Goal: Transaction & Acquisition: Download file/media

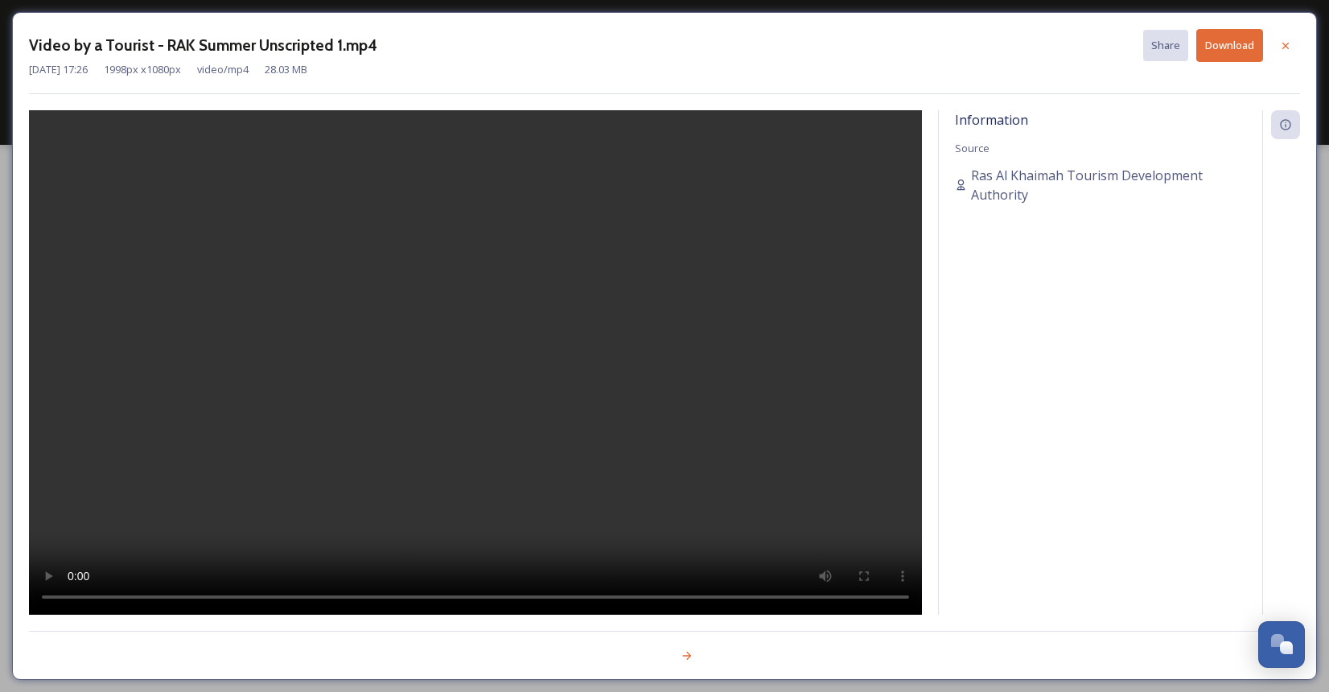
scroll to position [66, 0]
click at [1247, 52] on button "Download" at bounding box center [1230, 45] width 67 height 33
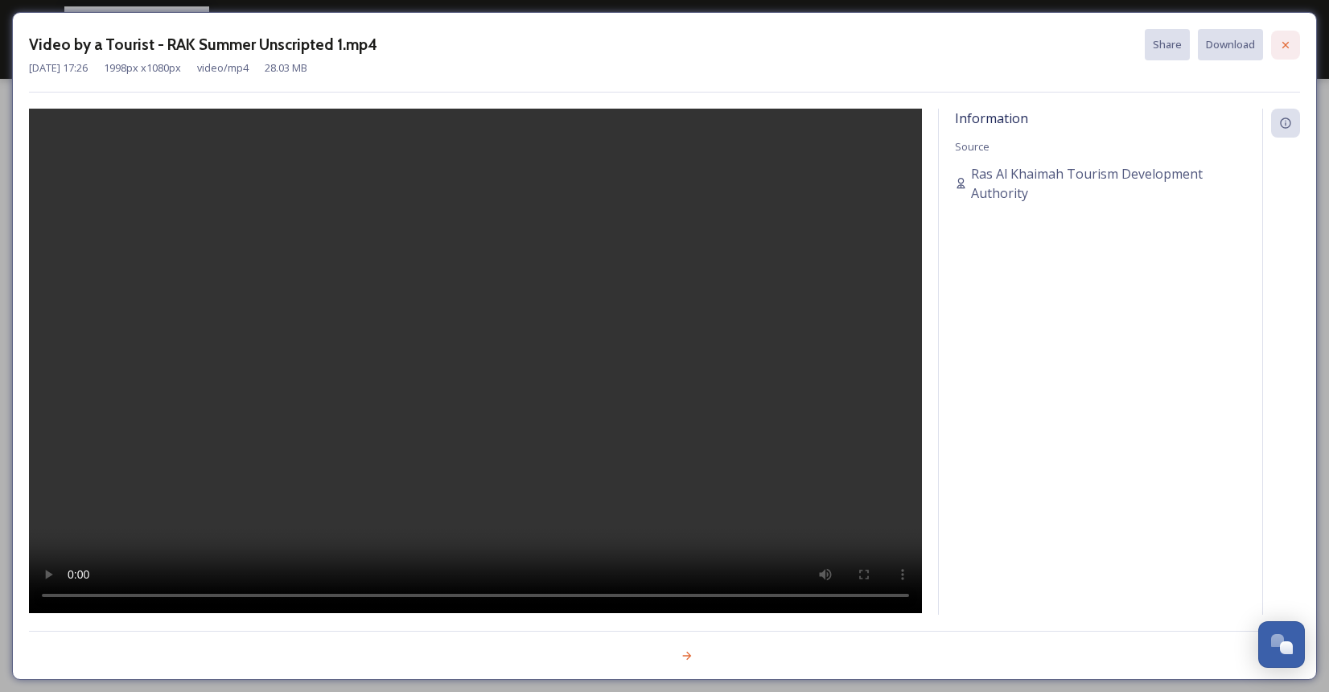
click at [1274, 42] on div at bounding box center [1285, 45] width 29 height 29
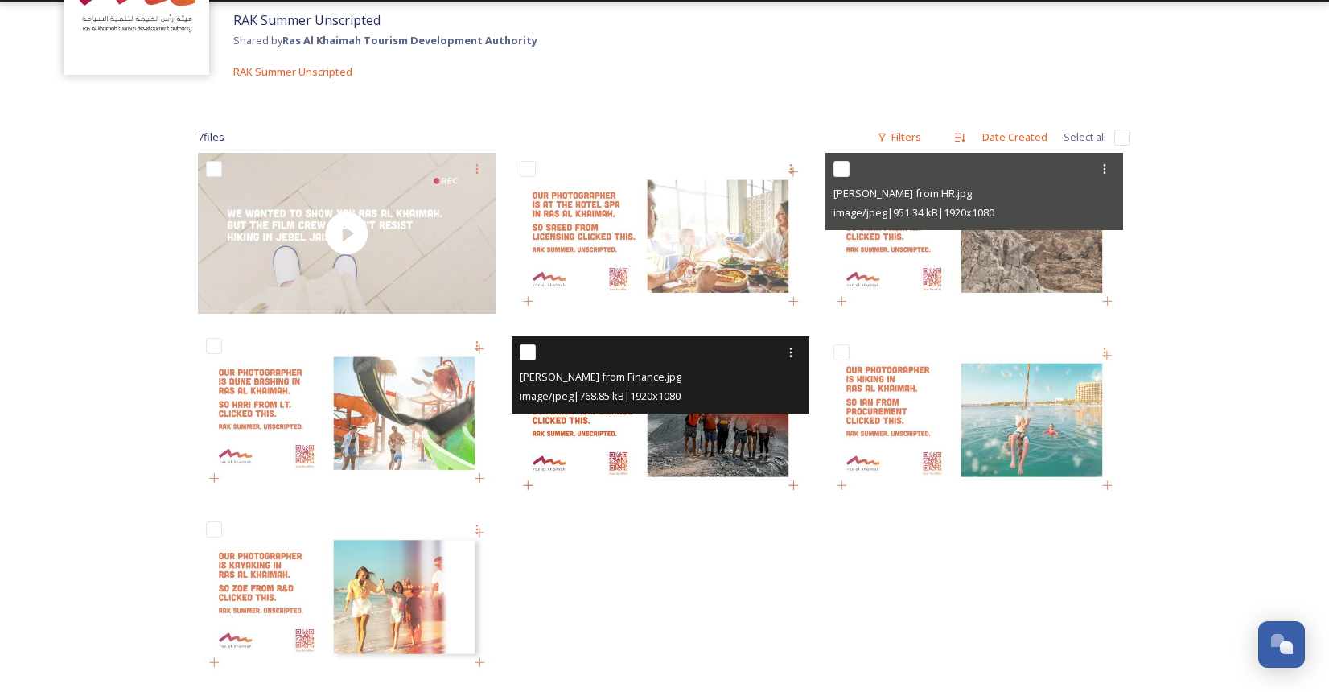
scroll to position [143, 0]
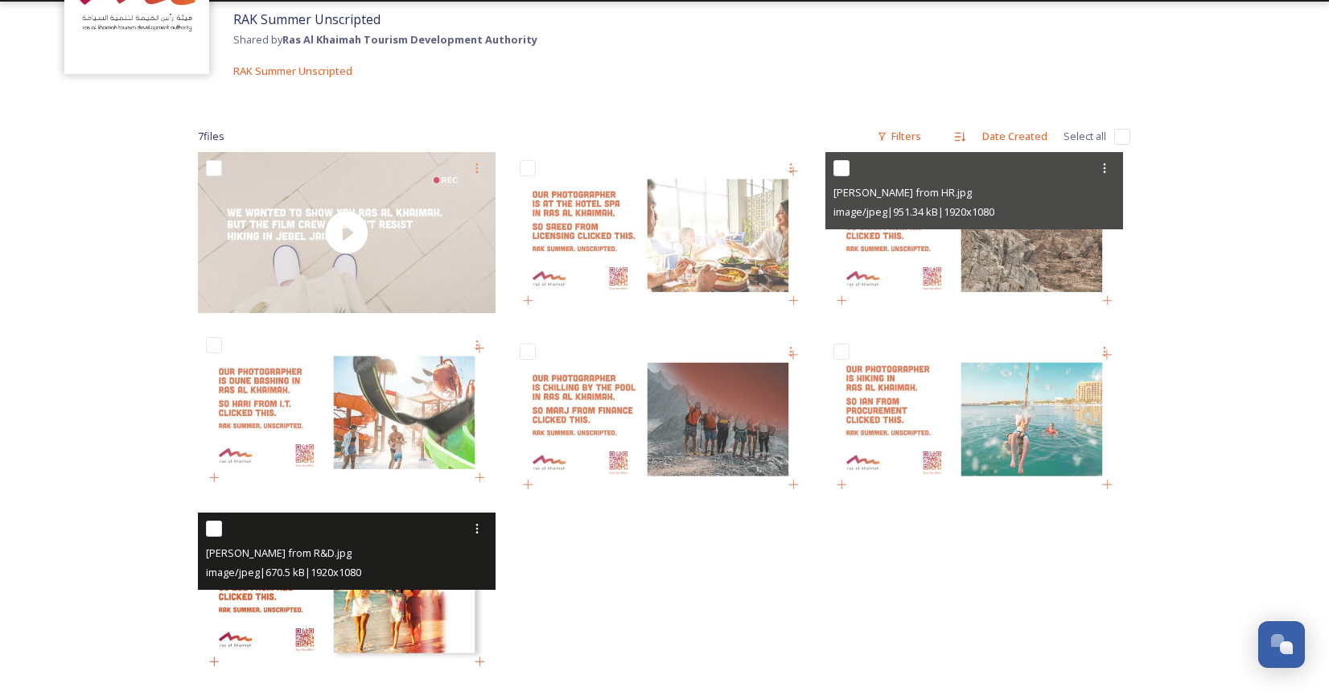
click at [361, 579] on span "image/jpeg | 670.5 kB | 1920 x 1080" at bounding box center [283, 572] width 155 height 14
click at [412, 618] on img at bounding box center [347, 596] width 298 height 167
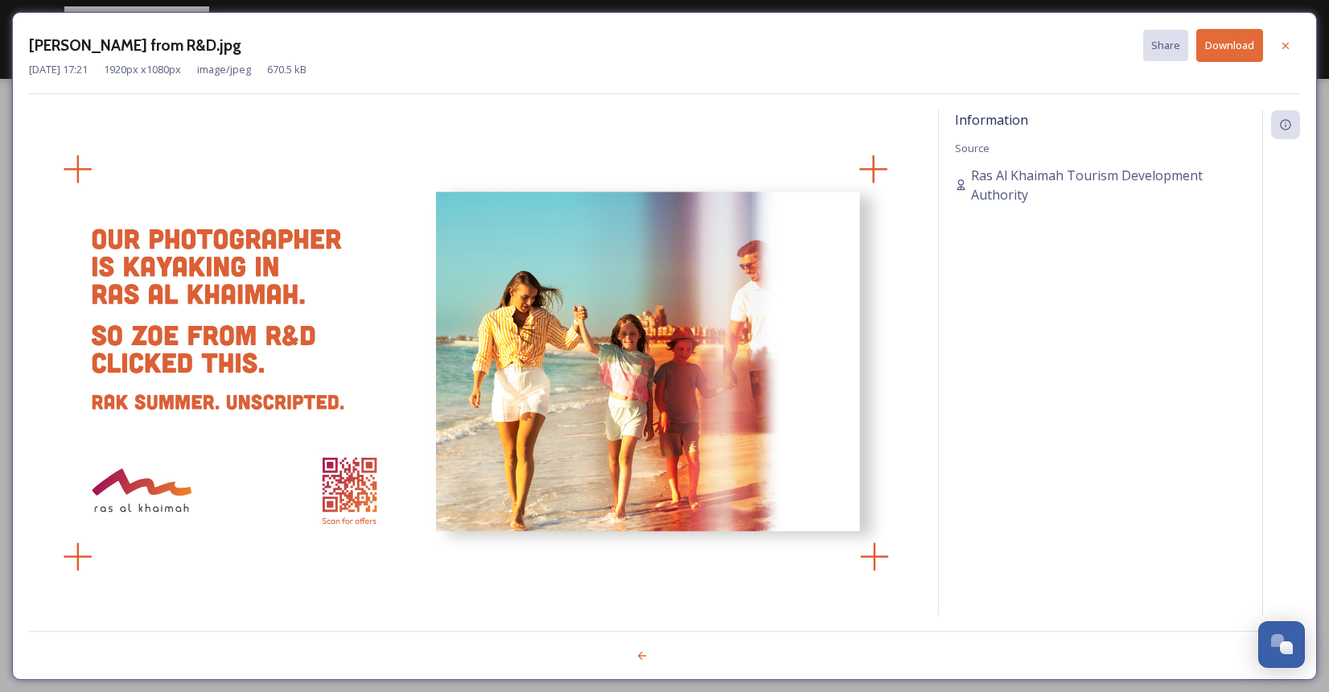
click at [1218, 44] on button "Download" at bounding box center [1230, 45] width 67 height 33
click at [1285, 43] on icon at bounding box center [1285, 45] width 13 height 13
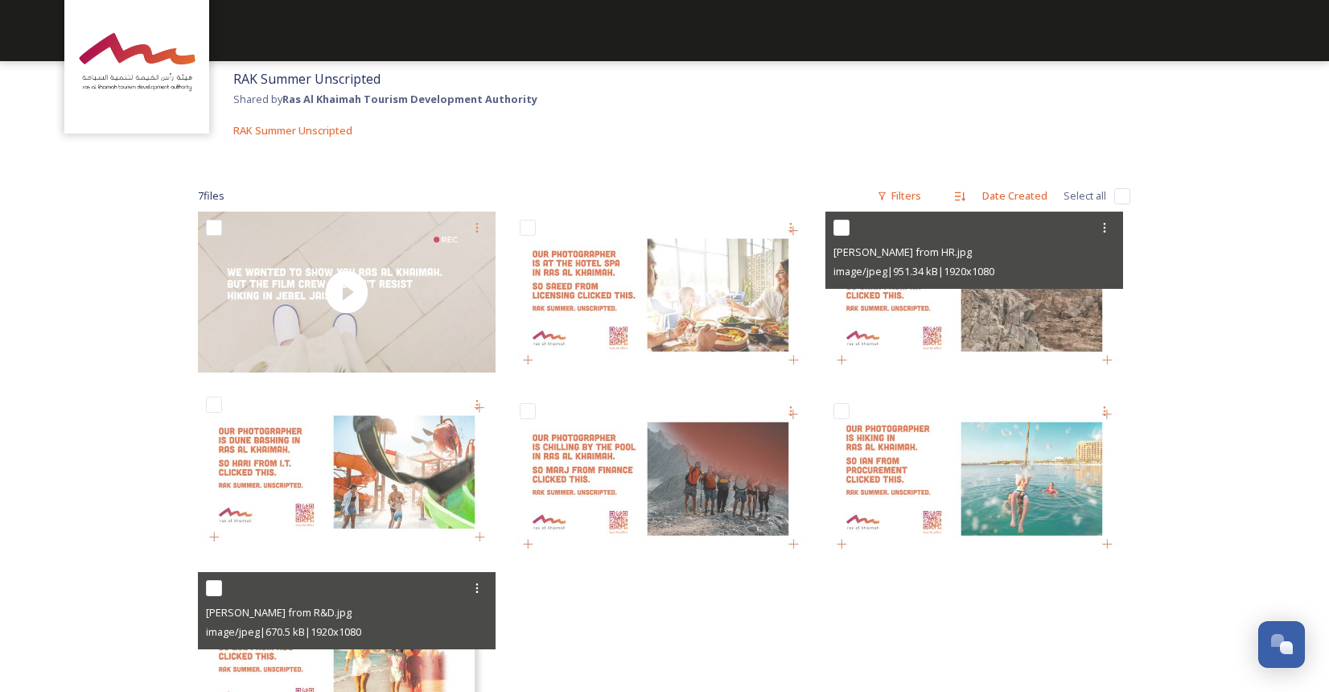
scroll to position [82, 0]
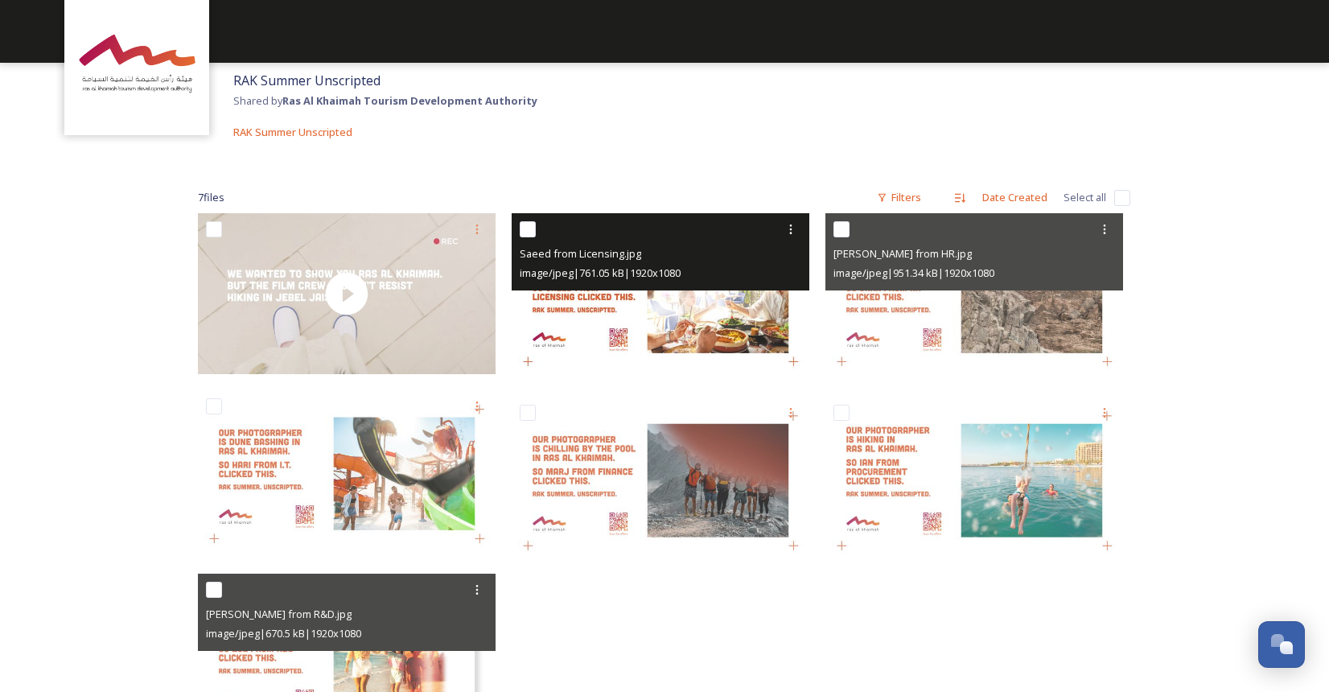
click at [626, 334] on img at bounding box center [661, 296] width 298 height 167
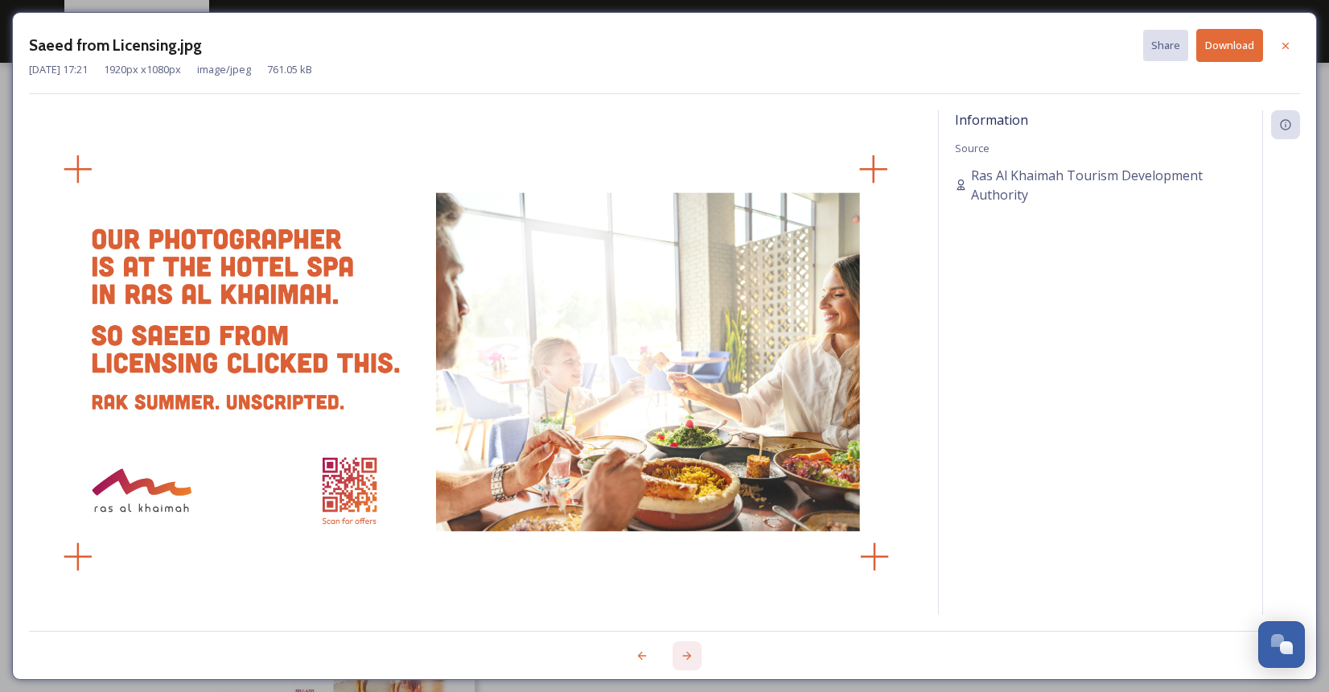
click at [687, 657] on icon at bounding box center [687, 655] width 13 height 13
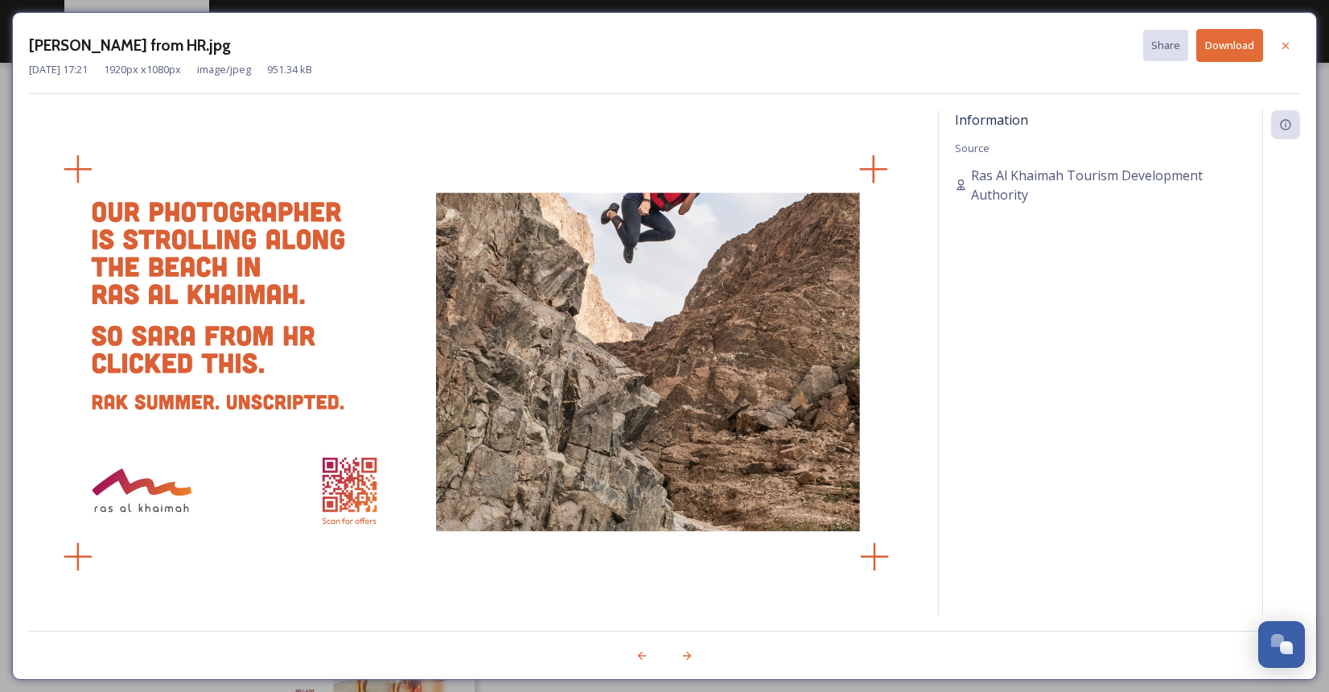
click at [1238, 47] on button "Download" at bounding box center [1230, 45] width 67 height 33
click at [640, 653] on icon at bounding box center [642, 656] width 9 height 8
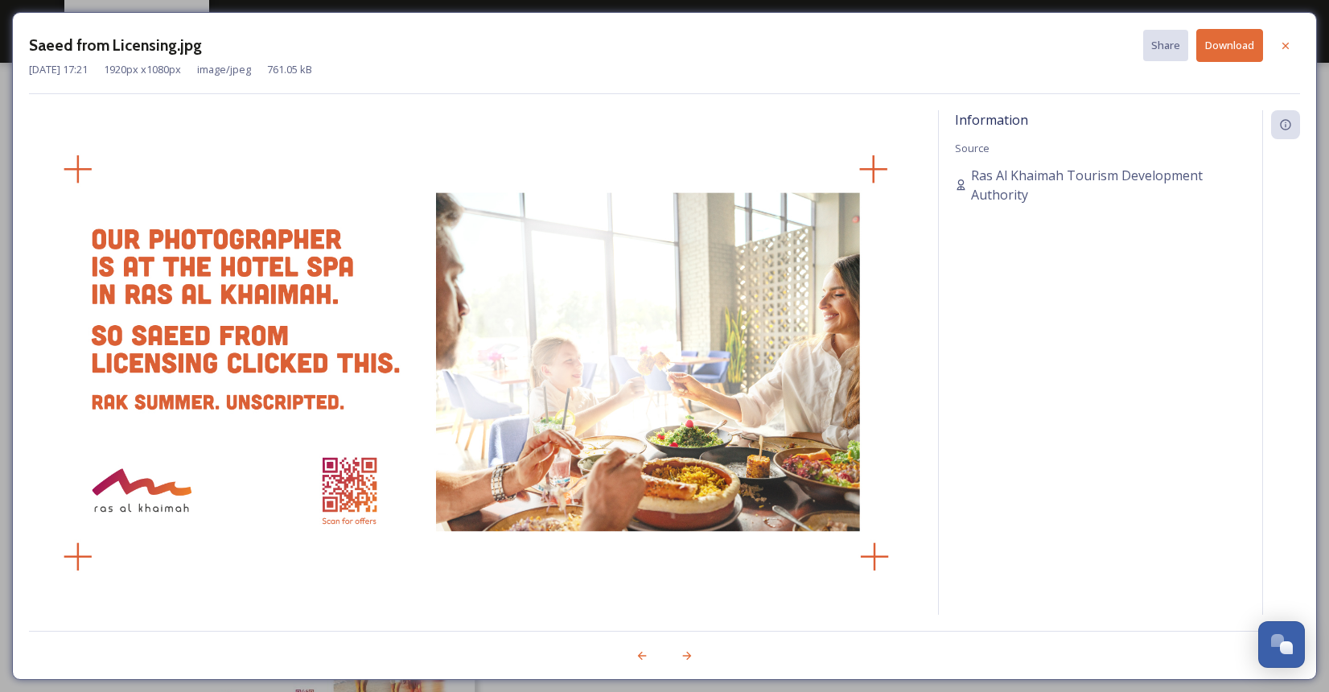
click at [1209, 39] on button "Download" at bounding box center [1230, 45] width 67 height 33
click at [682, 665] on div at bounding box center [687, 655] width 29 height 29
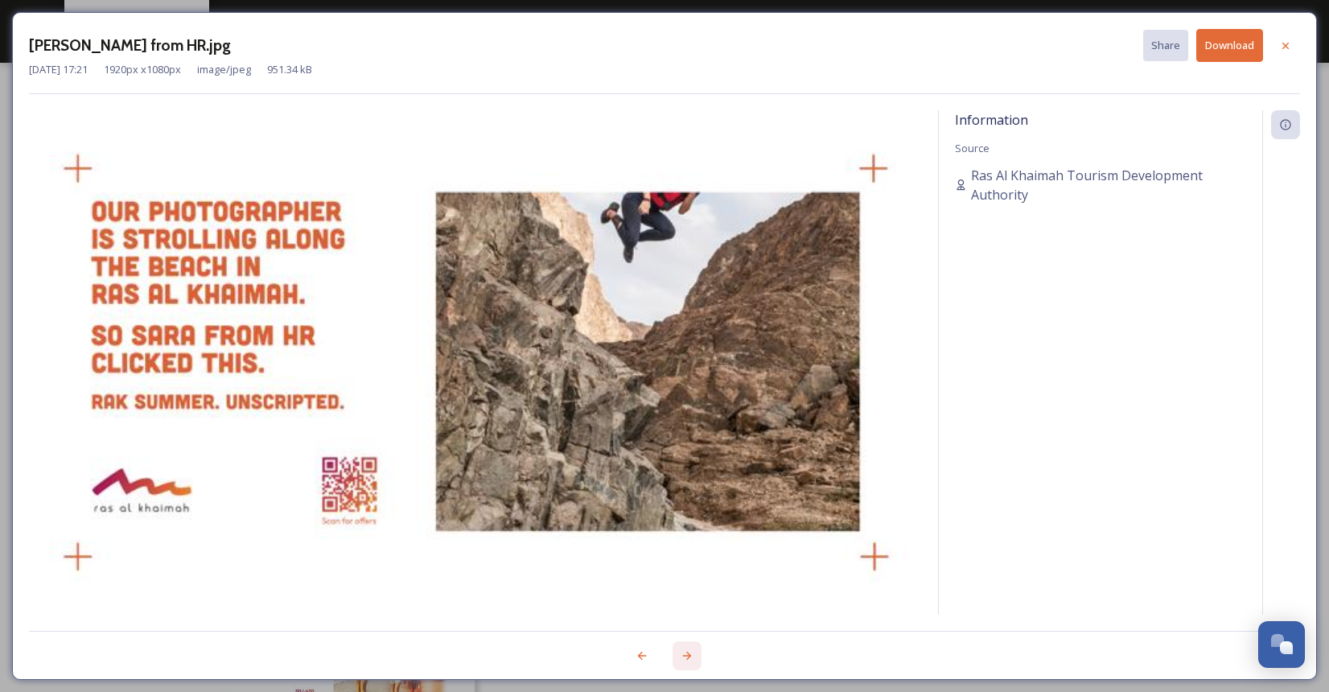
click at [682, 665] on div at bounding box center [687, 655] width 29 height 29
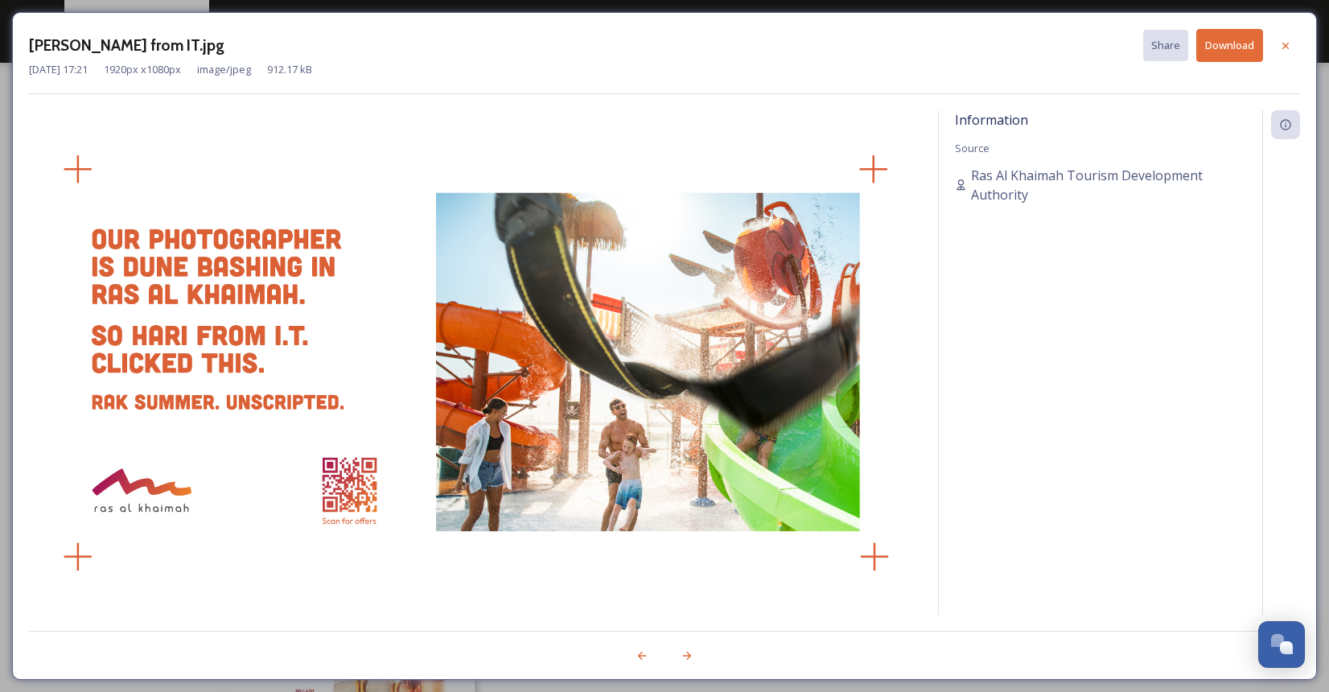
click at [1222, 35] on button "Download" at bounding box center [1230, 45] width 67 height 33
click at [675, 653] on div at bounding box center [687, 655] width 29 height 29
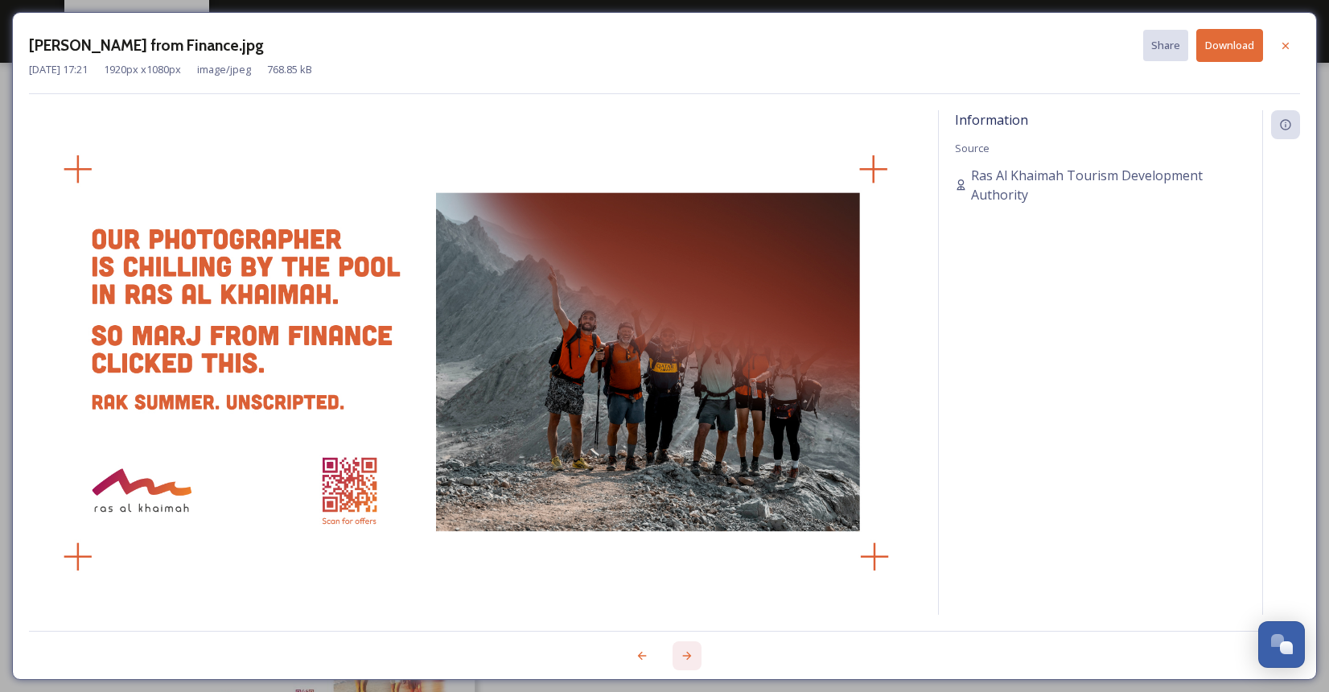
click at [675, 653] on div at bounding box center [687, 655] width 29 height 29
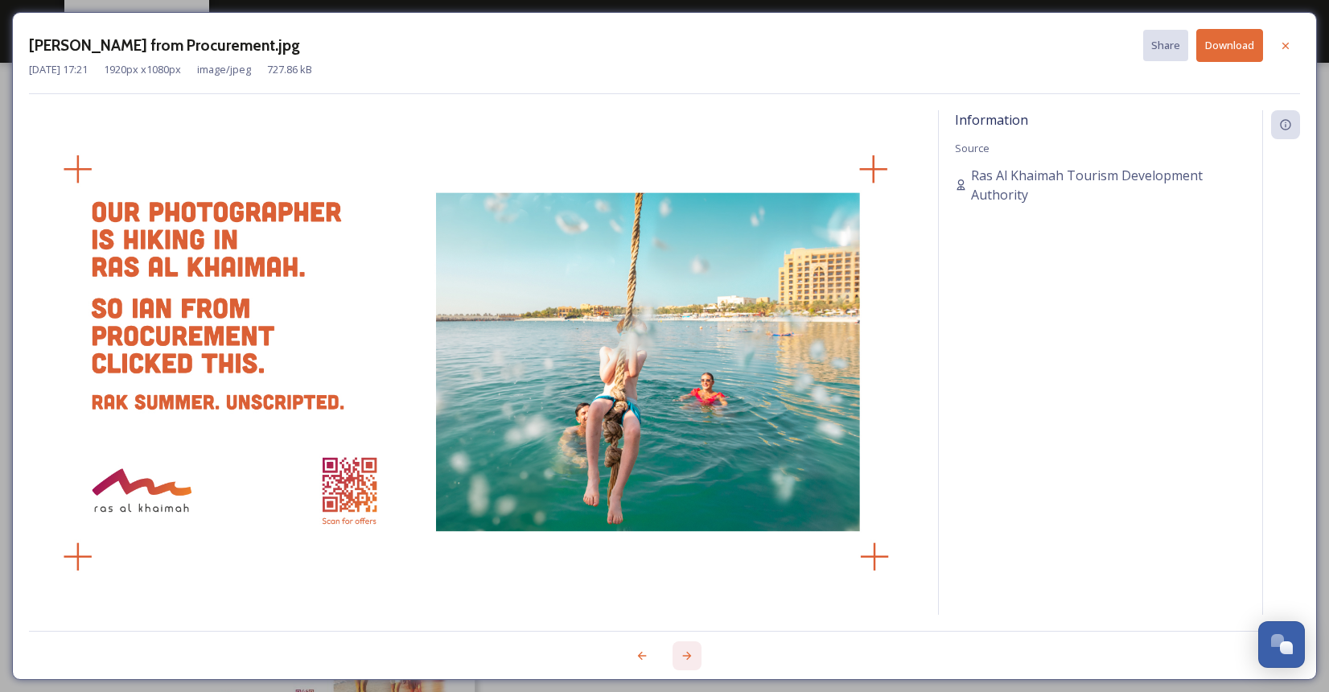
click at [678, 653] on div at bounding box center [687, 655] width 29 height 29
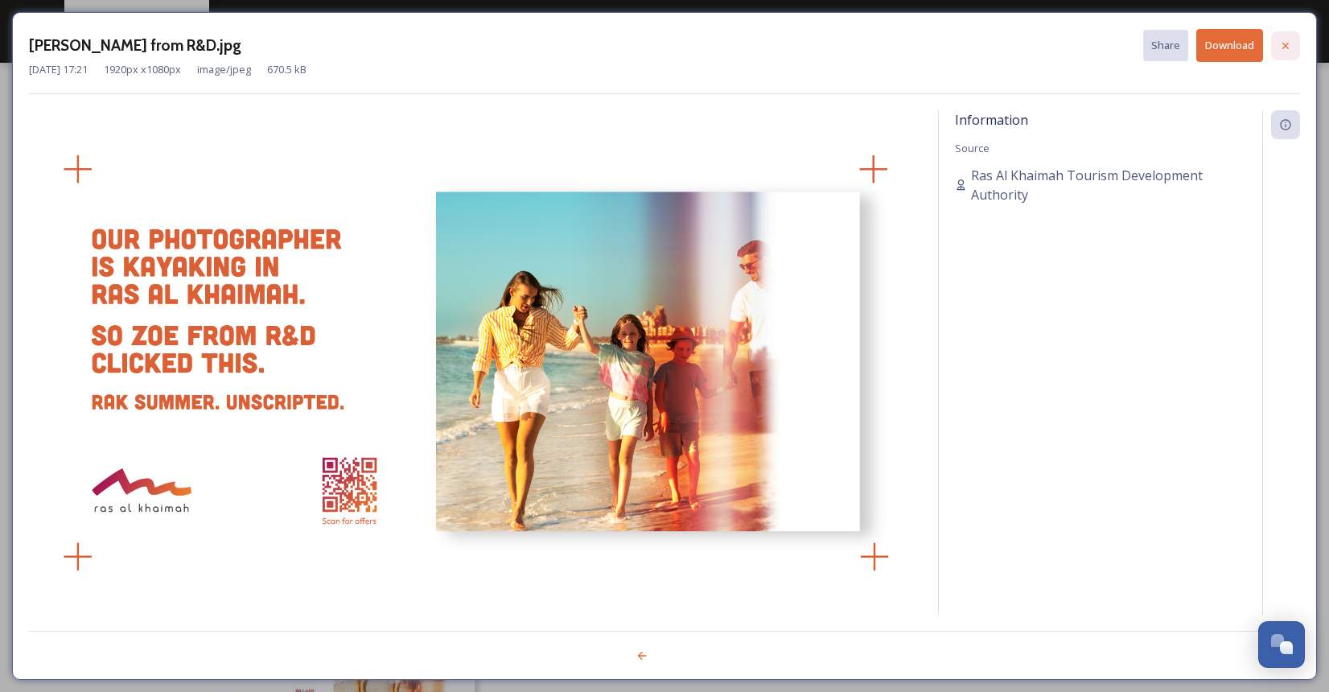
click at [1281, 48] on icon at bounding box center [1285, 45] width 13 height 13
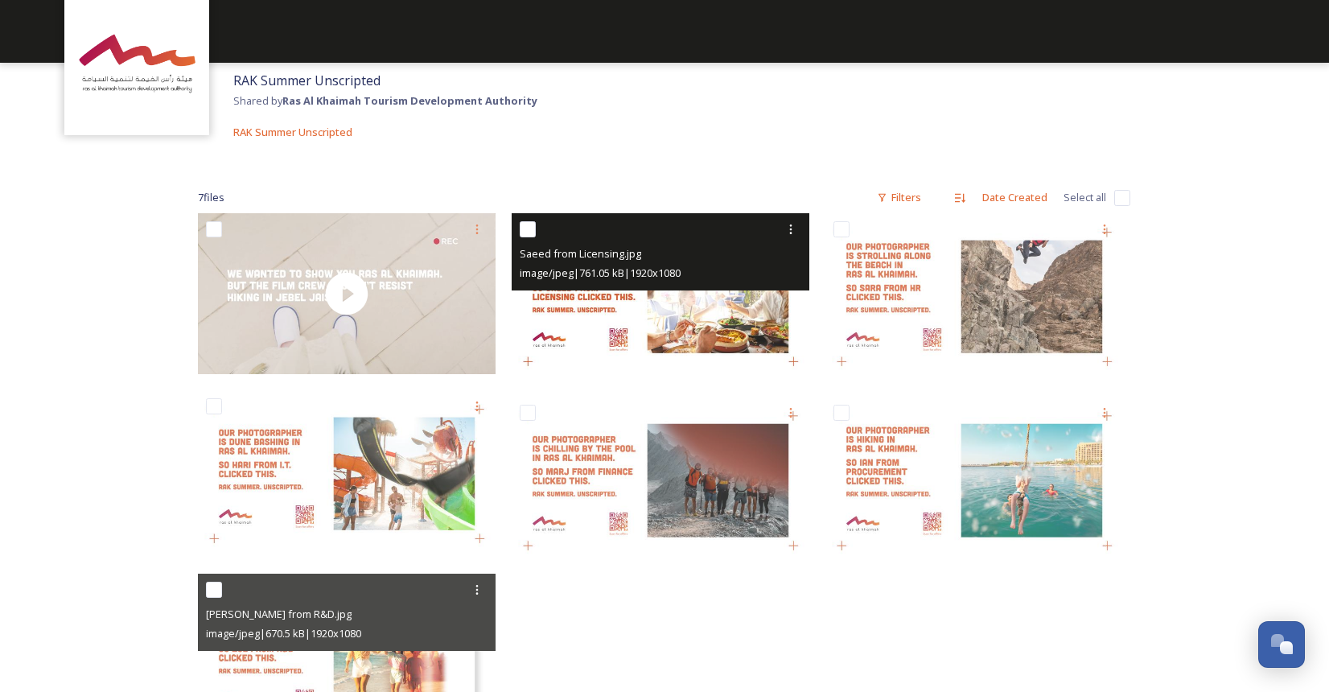
click at [551, 346] on img at bounding box center [661, 296] width 298 height 167
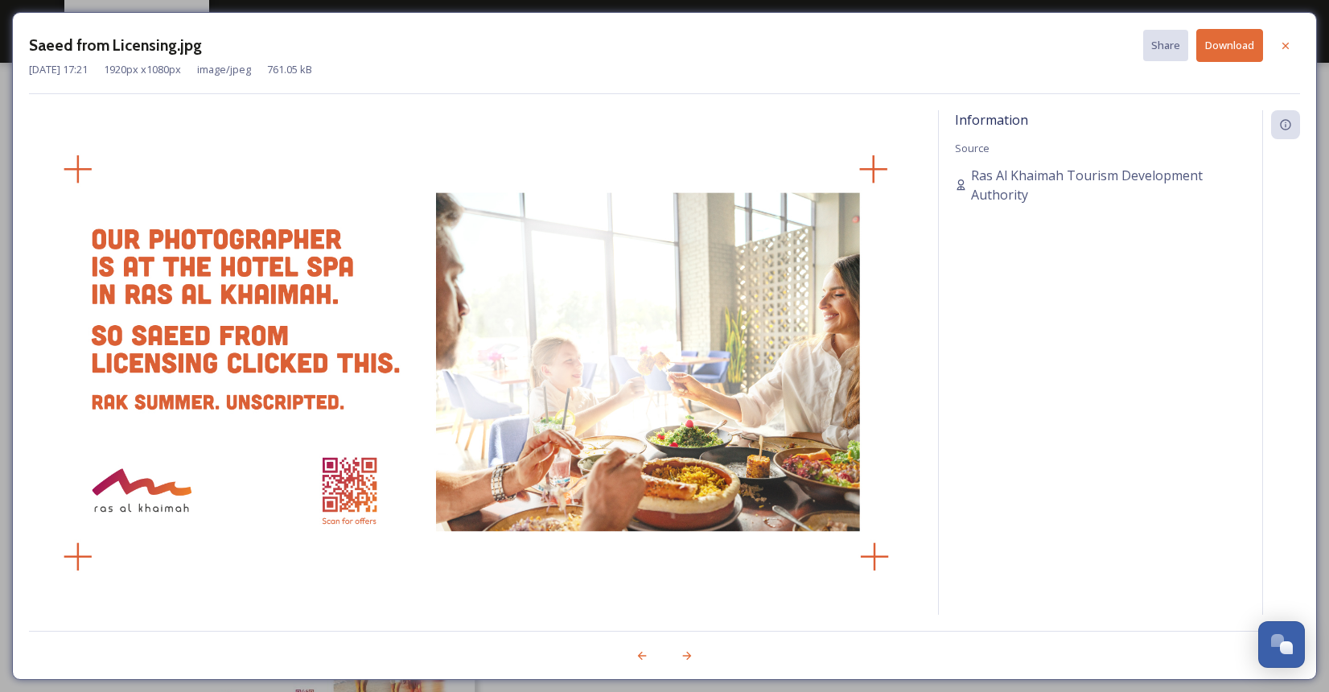
click at [6, 130] on div "Saeed from Licensing.jpg Share Download [DATE] 17:21 1920 px x 1080 px image/jp…" at bounding box center [664, 346] width 1329 height 692
click at [1284, 42] on icon at bounding box center [1285, 45] width 13 height 13
